Goal: Register for event/course

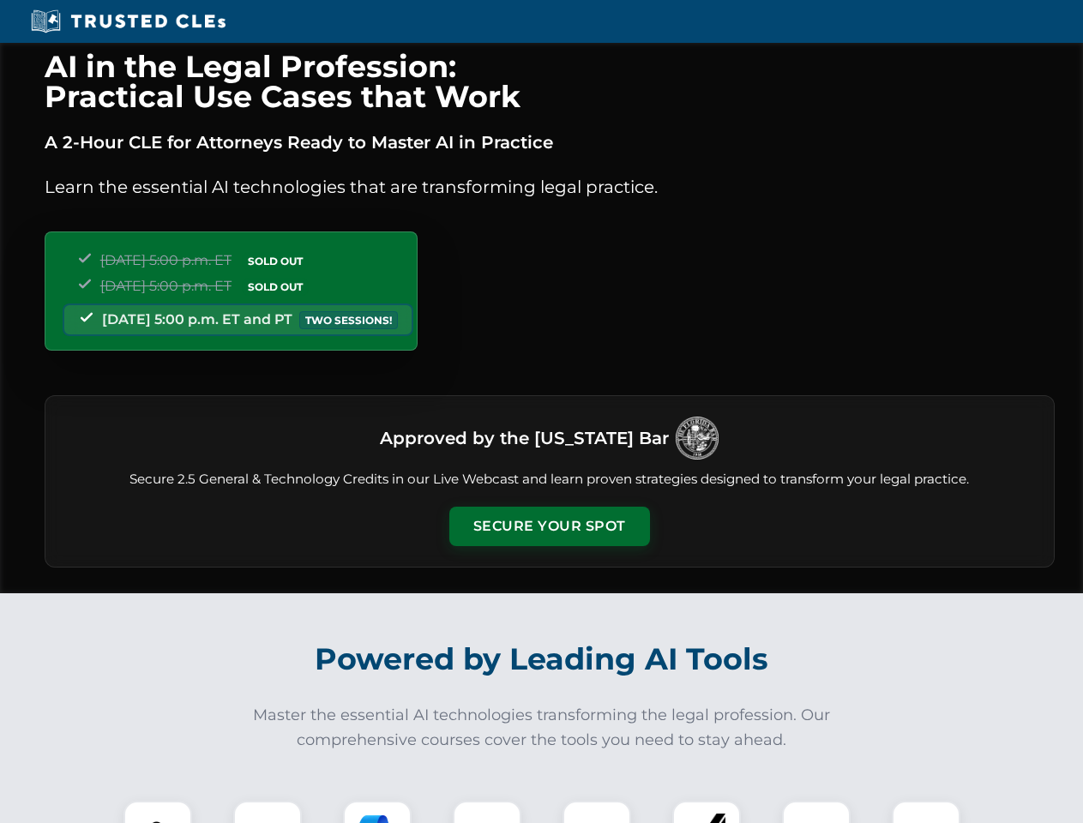
click at [549, 526] on button "Secure Your Spot" at bounding box center [549, 526] width 201 height 39
click at [158, 812] on img at bounding box center [158, 835] width 50 height 50
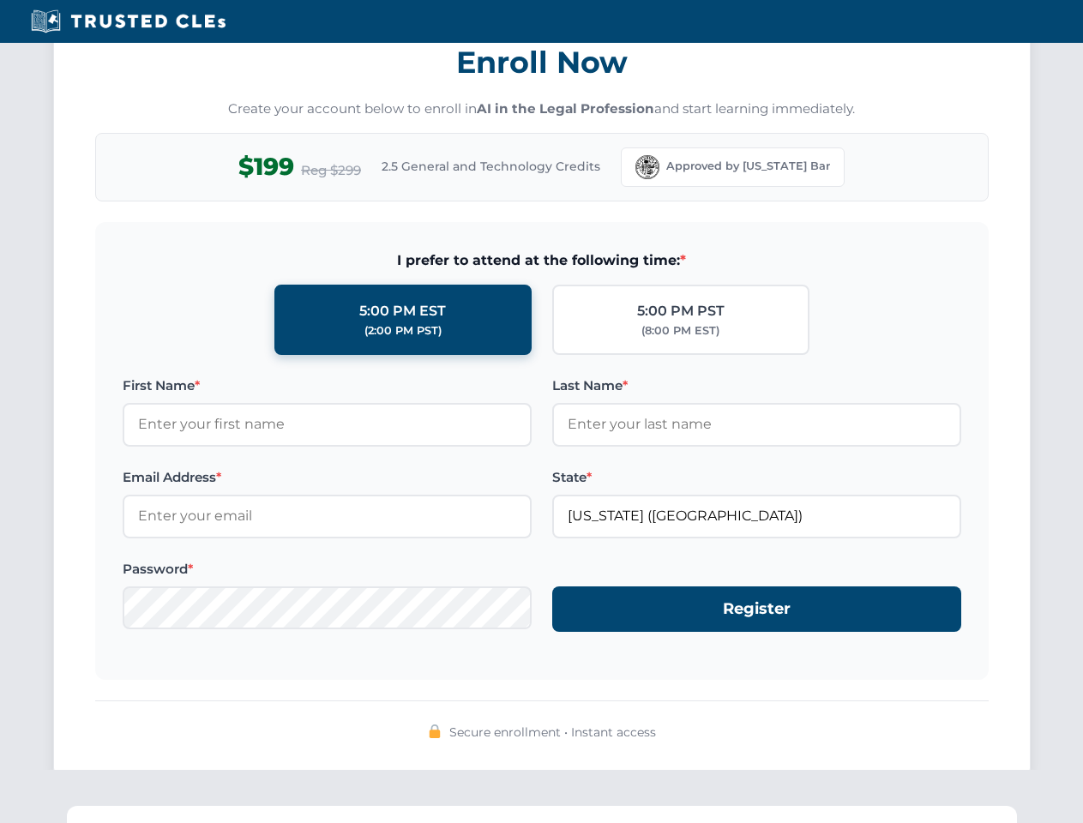
scroll to position [1683, 0]
